Goal: Transaction & Acquisition: Purchase product/service

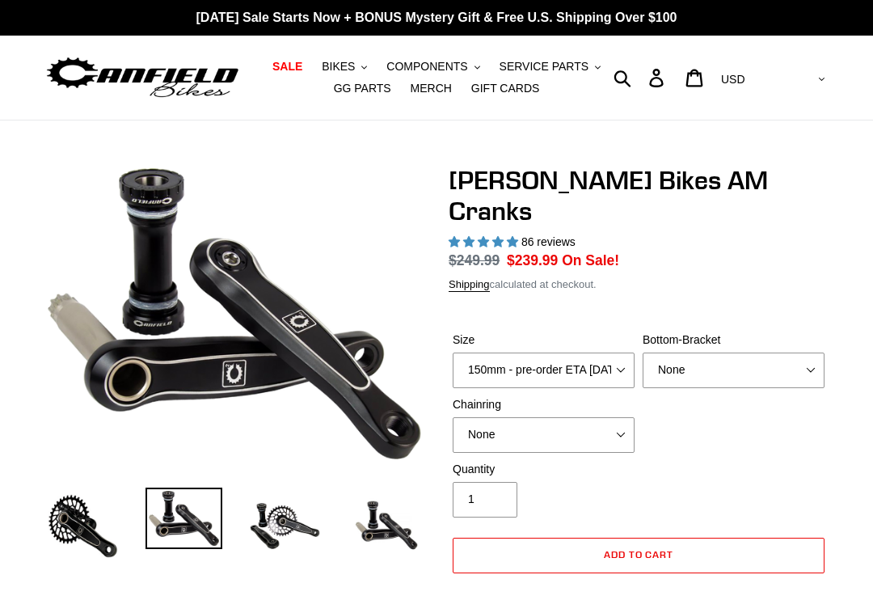
select select "highest-rating"
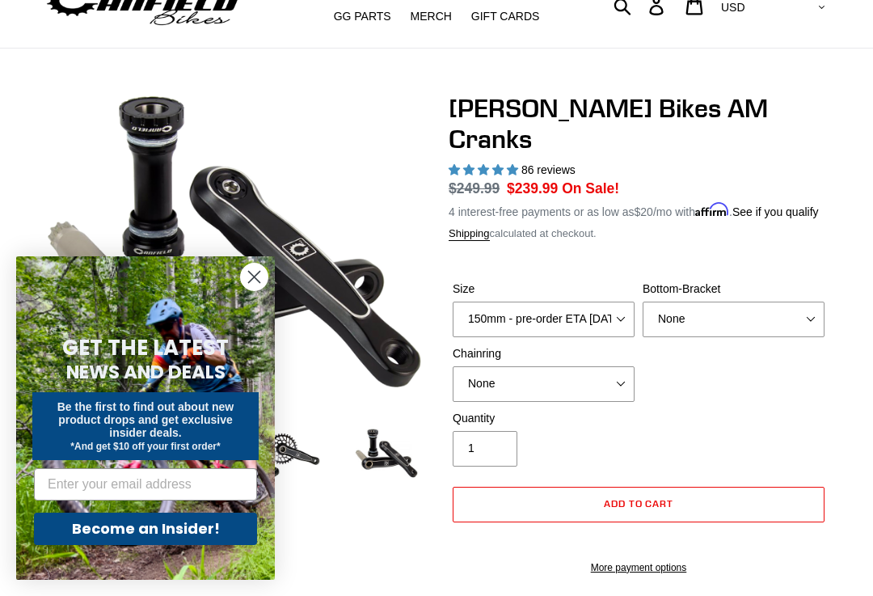
scroll to position [78, 0]
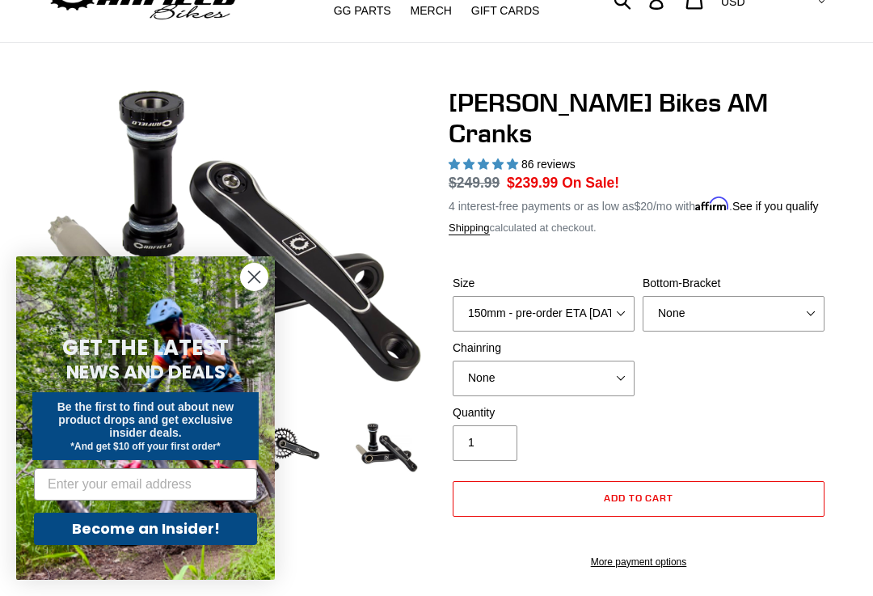
click at [262, 290] on circle "Close dialog" at bounding box center [254, 276] width 27 height 27
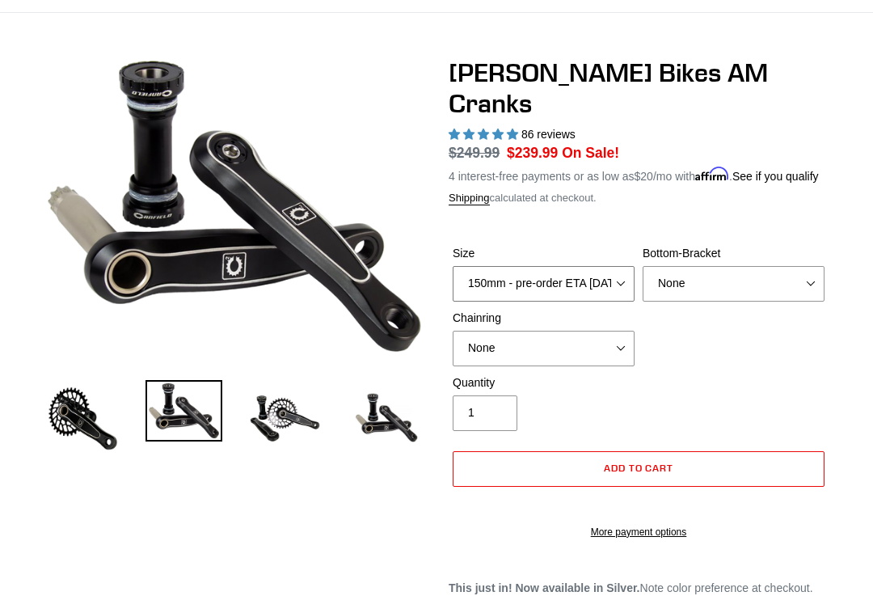
click at [616, 272] on select "150mm - pre-order ETA [DATE] 155mm - pre-order ETA [DATE] 160mm - pre-order ETA…" at bounding box center [544, 285] width 182 height 36
select select "155mm - pre-order ETA [DATE]"
click at [617, 339] on select "None 30t Round (Boost 148) 30t Oval (Boost 148) 32t Round (Boost 148) 32t Oval …" at bounding box center [544, 349] width 182 height 36
select select "30t Oval (Boost 148)"
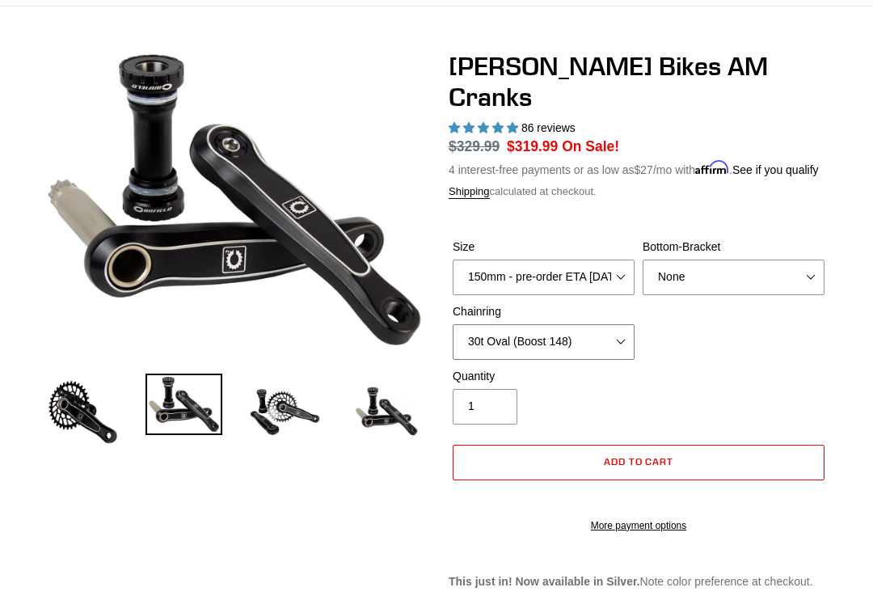
scroll to position [124, 0]
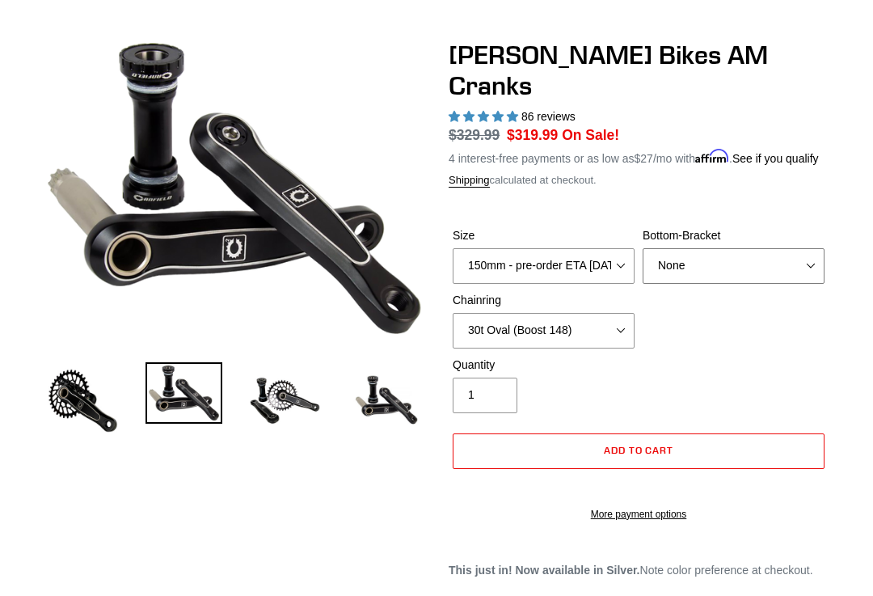
click at [804, 250] on select "None BSA Threaded 68/73mm Press Fit PF92" at bounding box center [733, 267] width 182 height 36
select select "Press Fit PF92"
